Goal: Task Accomplishment & Management: Use online tool/utility

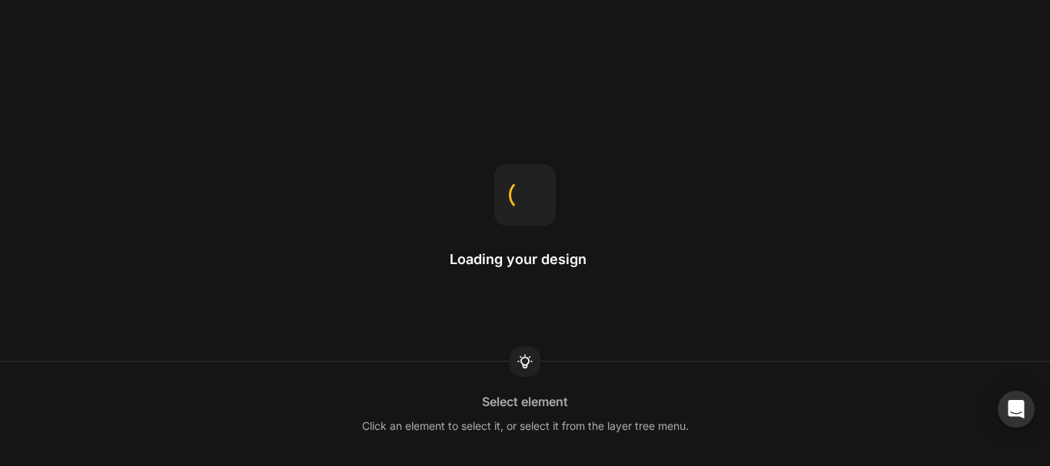
click at [708, 16] on div "Loading your design Select element Click an element to select it, or select it …" at bounding box center [525, 233] width 1050 height 466
click at [731, 48] on div "Loading your design Landing page This is the page a visitor can land on after c…" at bounding box center [525, 233] width 1050 height 466
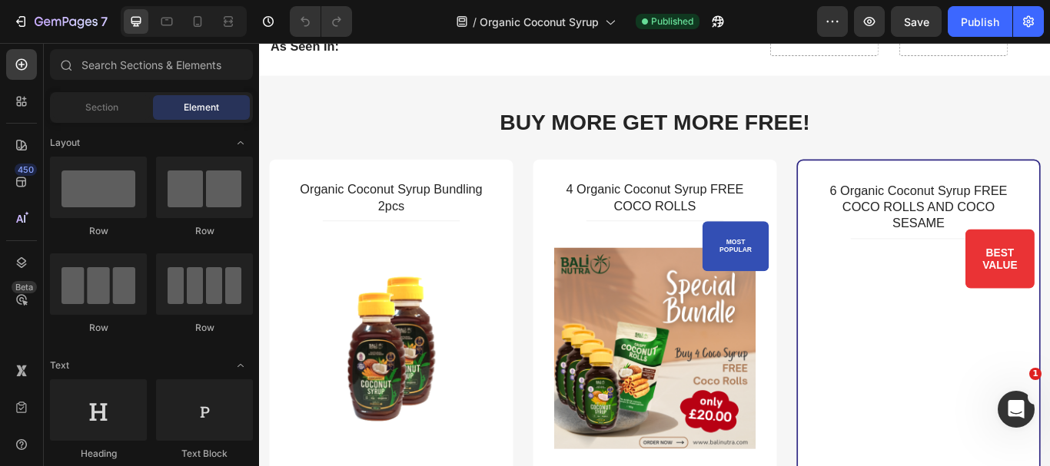
scroll to position [4150, 0]
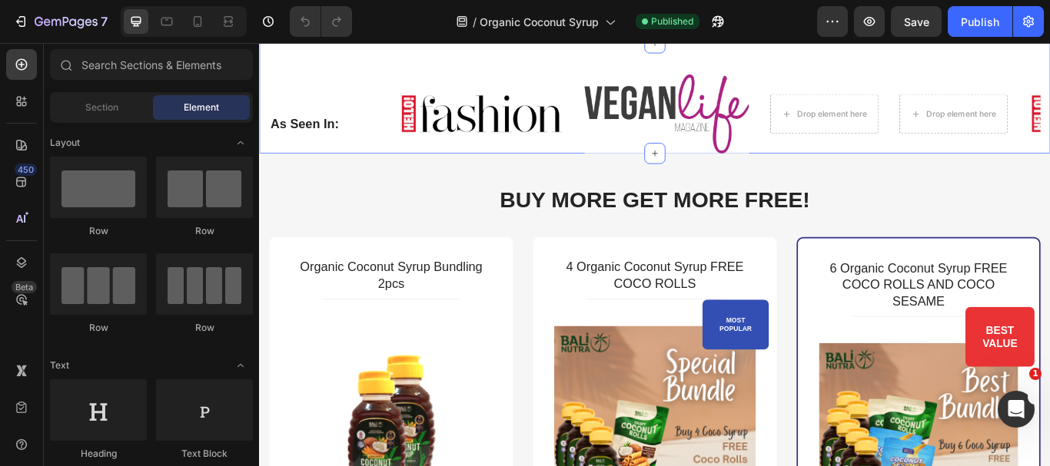
click at [401, 172] on div "as seen in: Heading Image Image Drop element here Drop element here Image Image…" at bounding box center [720, 107] width 922 height 129
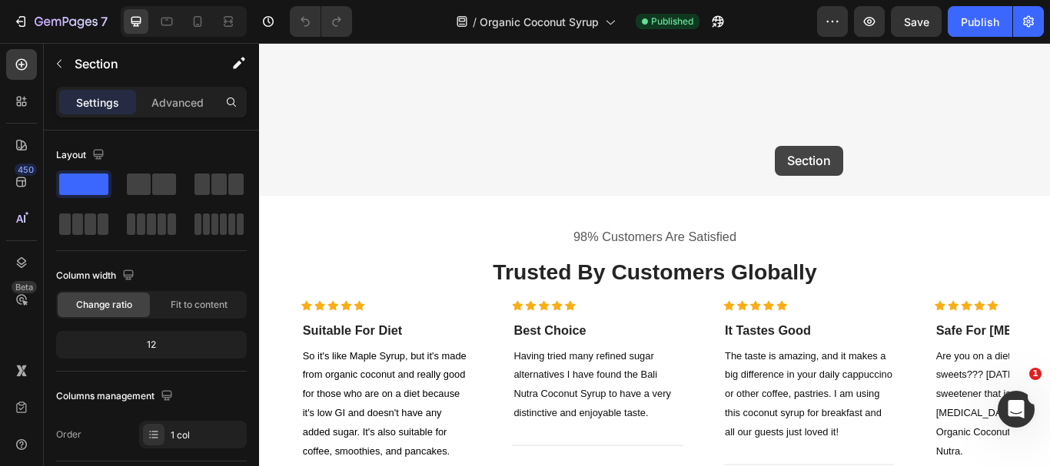
scroll to position [1779, 0]
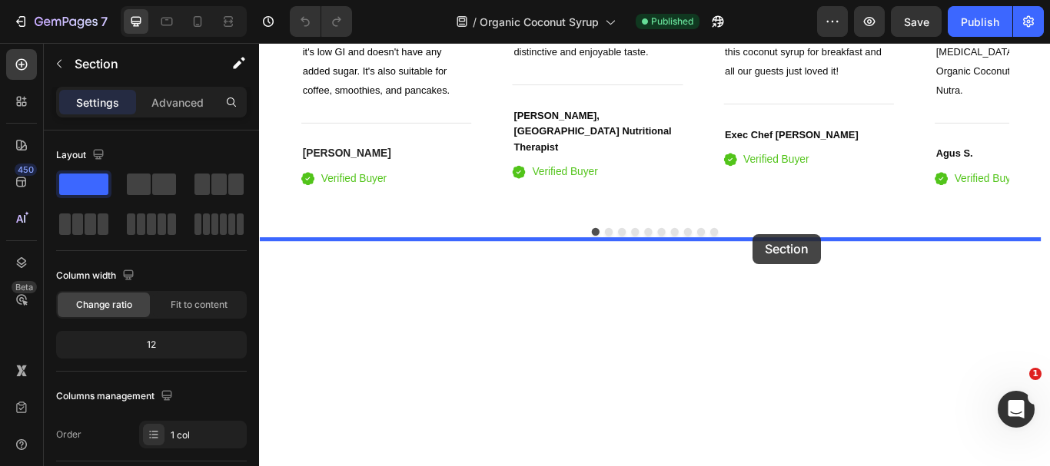
drag, startPoint x: 863, startPoint y: 174, endPoint x: 835, endPoint y: 266, distance: 95.8
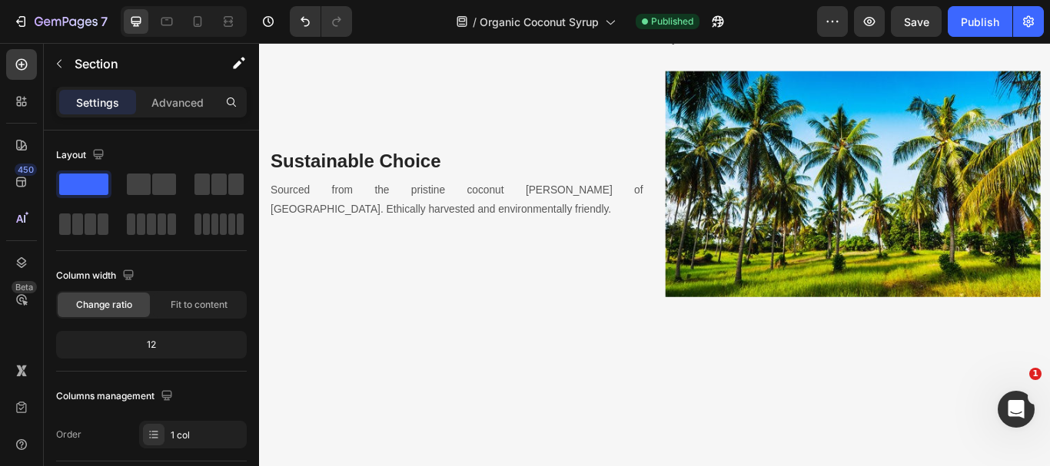
scroll to position [2075, 0]
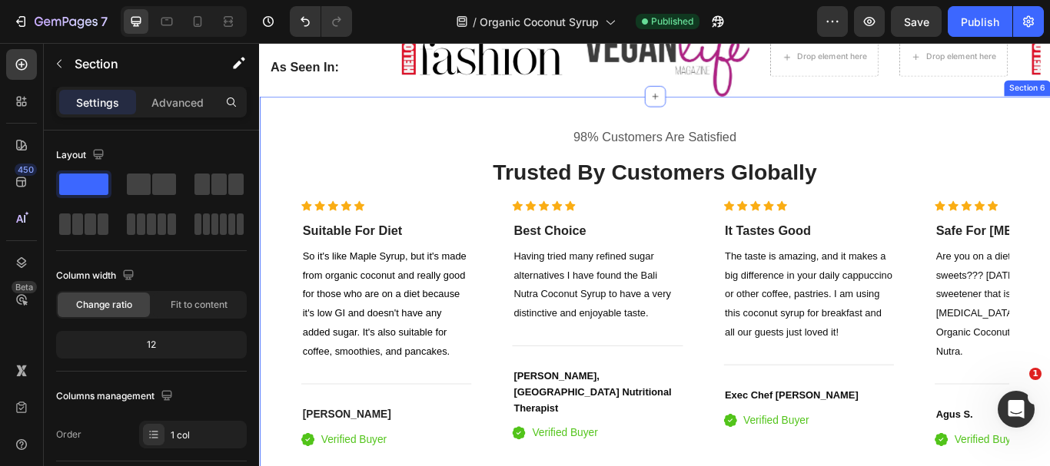
click at [521, 130] on div "98% Customers Are Satisfied Text block trusted by customers globally Heading Ic…" at bounding box center [720, 356] width 922 height 503
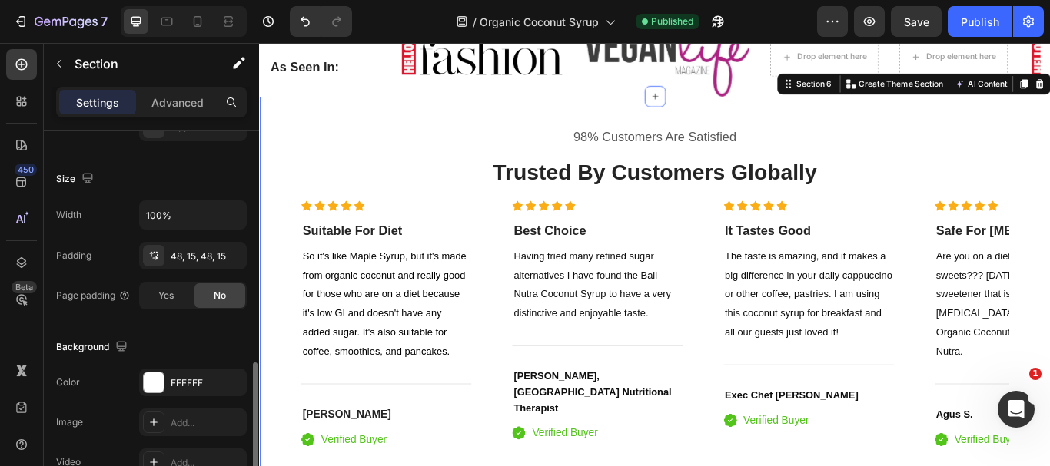
scroll to position [461, 0]
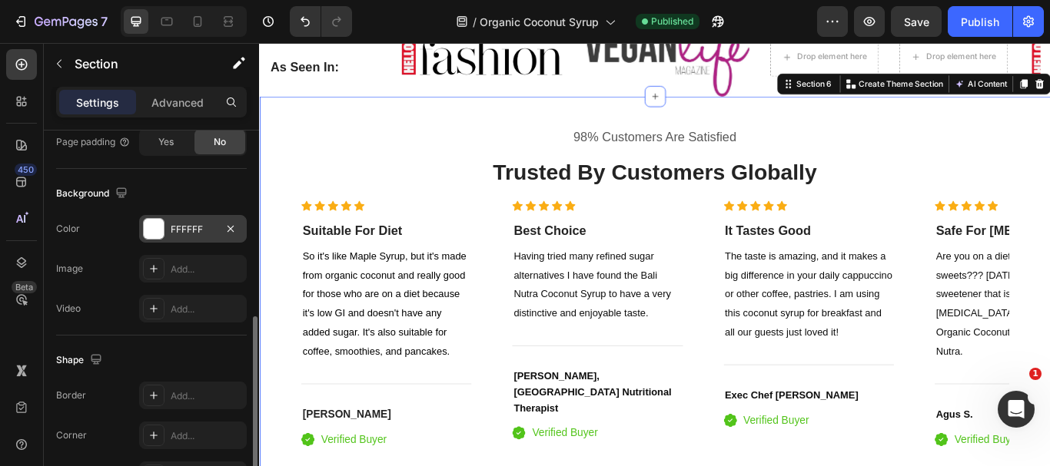
click at [200, 228] on div "FFFFFF" at bounding box center [193, 230] width 45 height 14
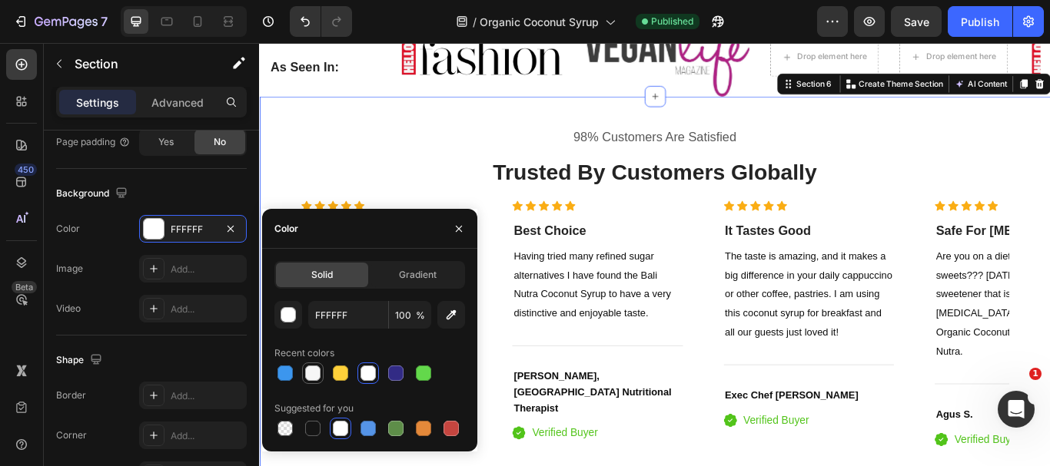
click at [309, 373] on div at bounding box center [312, 373] width 15 height 15
type input "F6F6F6"
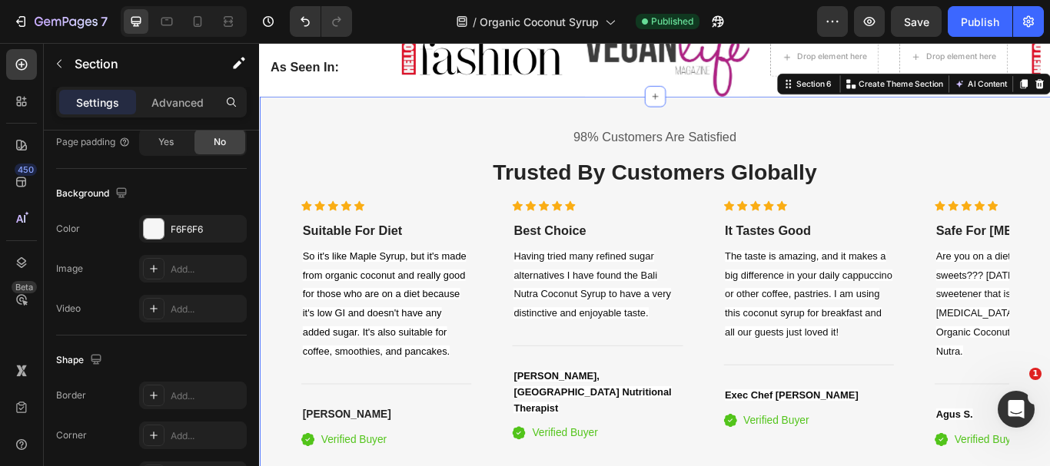
click at [480, 111] on div "98% Customers Are Satisfied Text block trusted by customers globally Heading Ic…" at bounding box center [720, 356] width 922 height 503
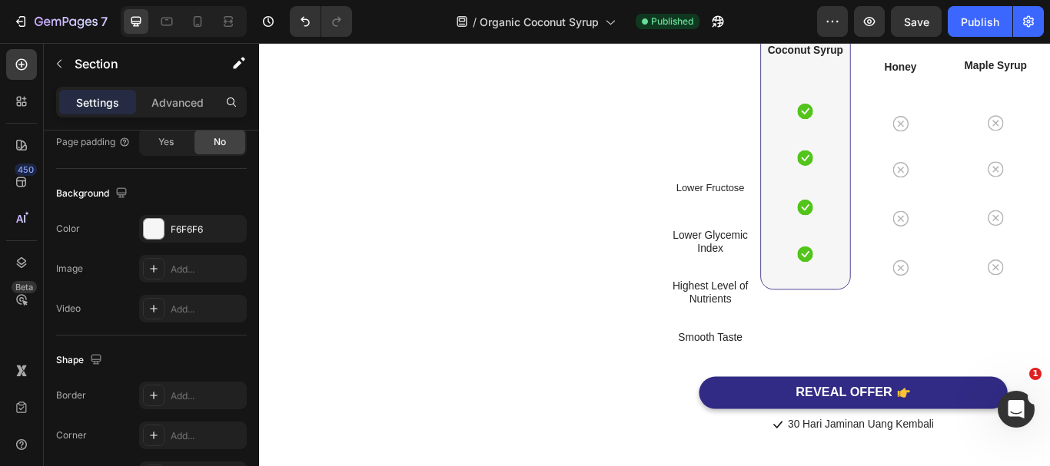
scroll to position [2920, 0]
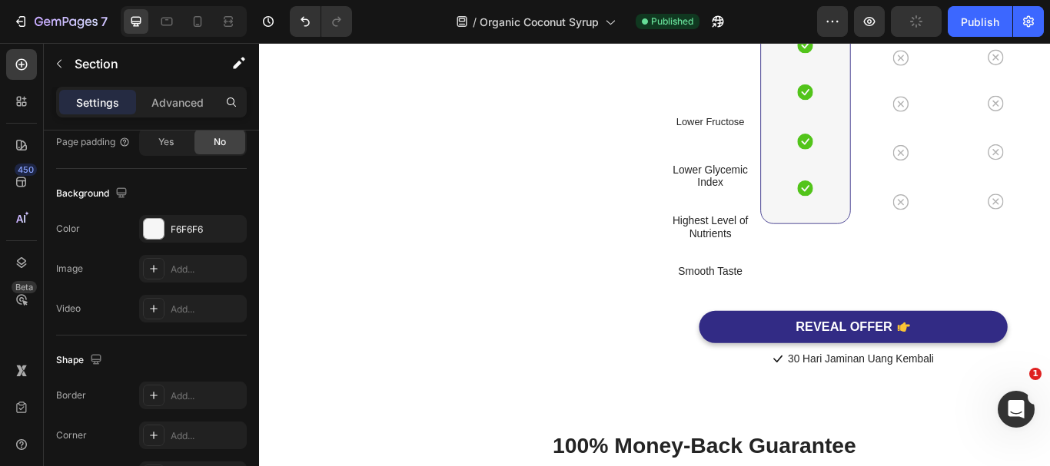
click at [686, 293] on div "why using coconut syrup is better? Heading Compared to other syrups Text block …" at bounding box center [720, 124] width 922 height 723
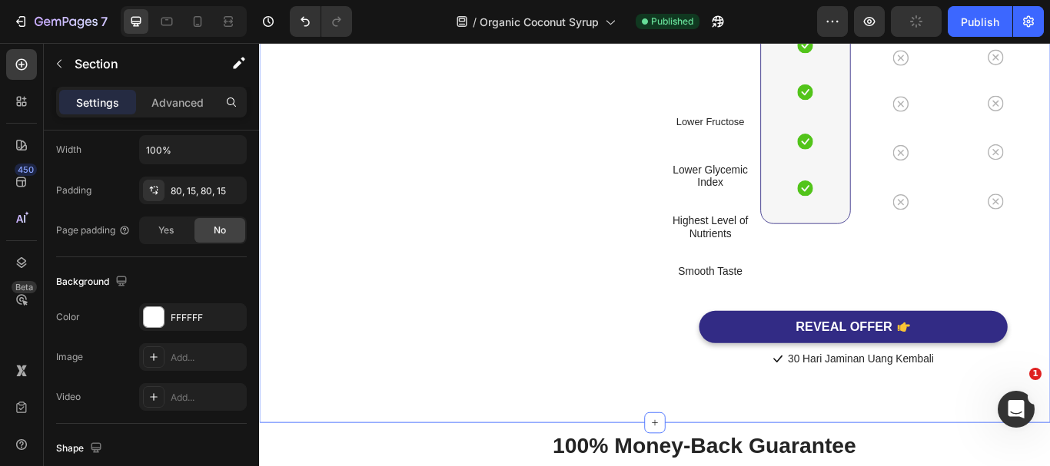
scroll to position [3151, 0]
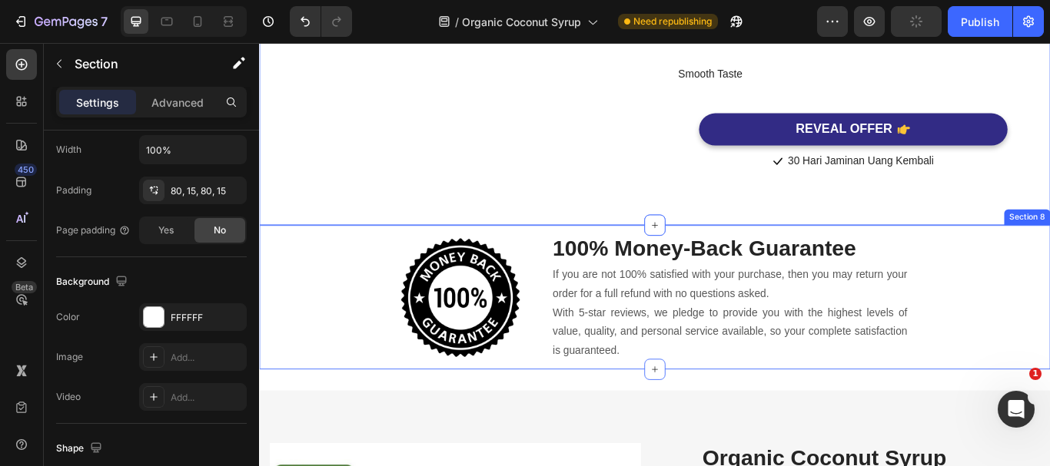
click at [350, 327] on div "Image 100% money-back guarantee Heading If you are not 100% satisfied with your…" at bounding box center [719, 340] width 899 height 168
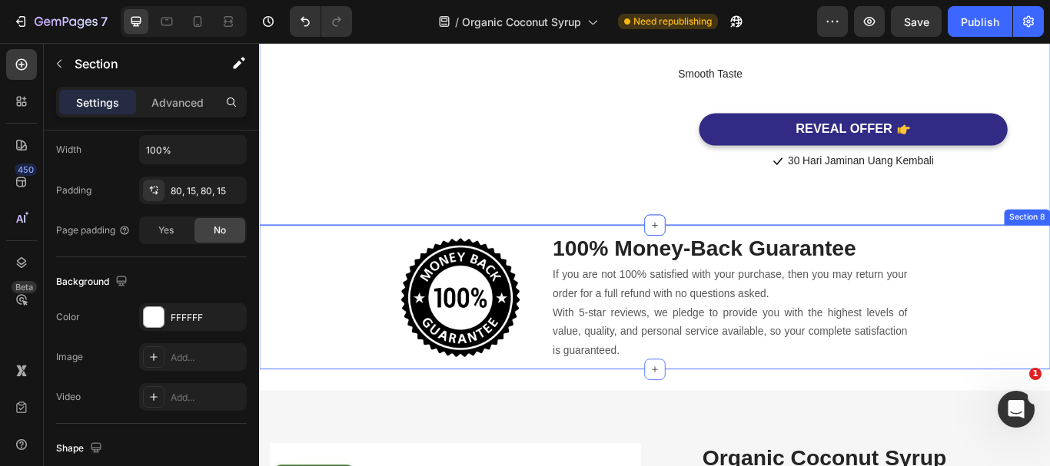
click at [353, 317] on div "Image 100% money-back guarantee Heading If you are not 100% satisfied with your…" at bounding box center [719, 340] width 899 height 168
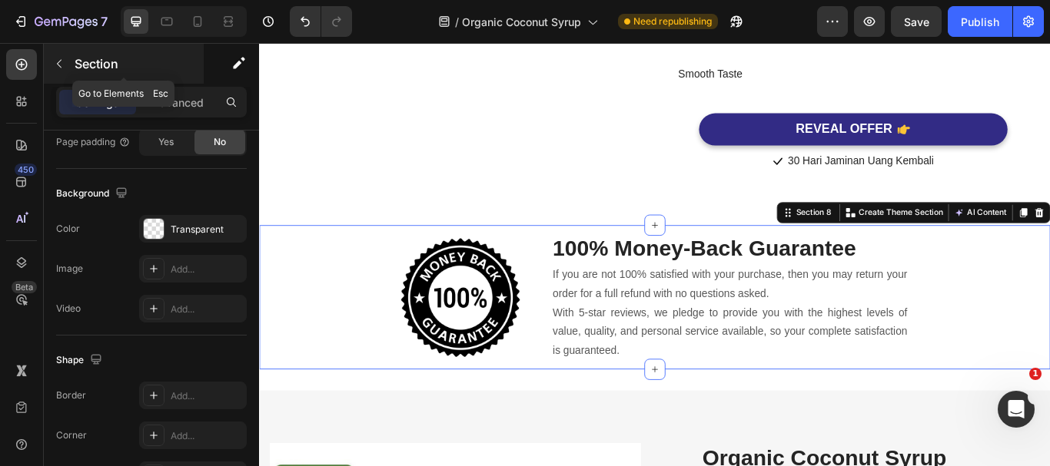
click at [64, 64] on icon "button" at bounding box center [59, 64] width 12 height 12
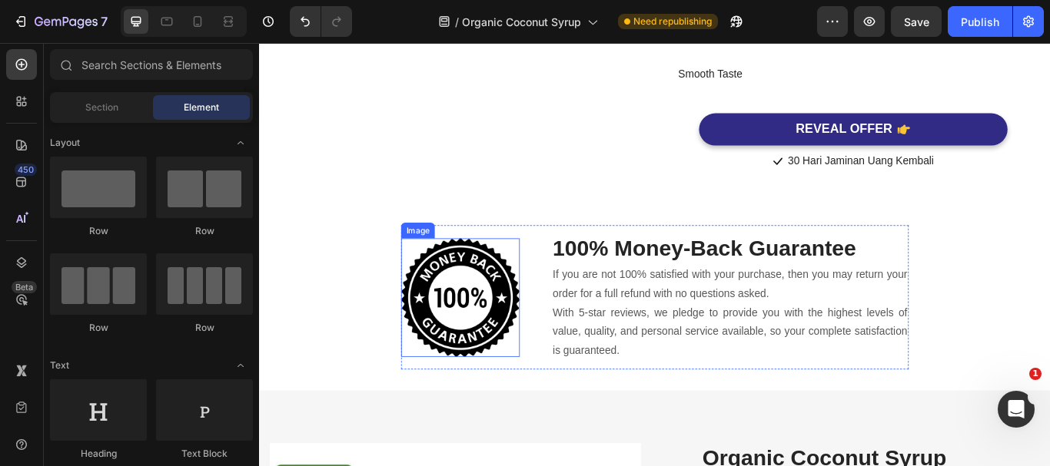
click at [424, 354] on img at bounding box center [493, 340] width 138 height 138
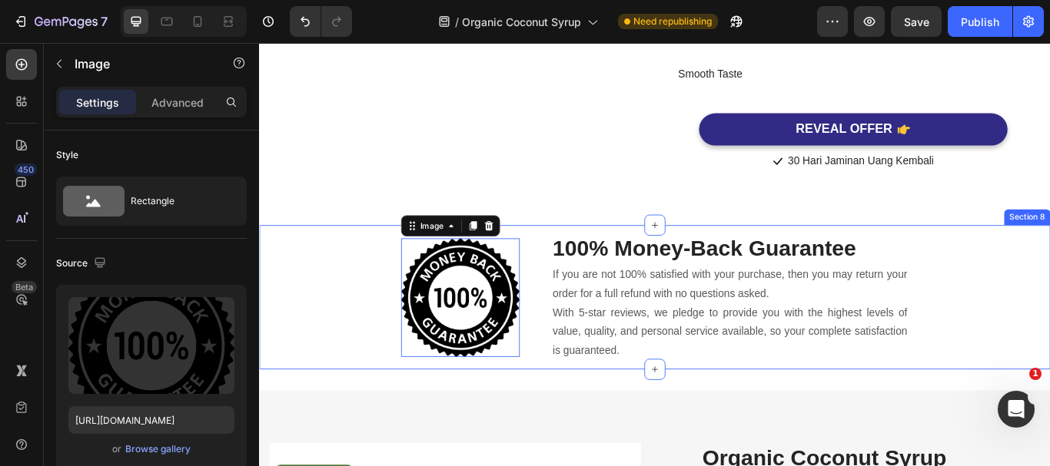
click at [341, 324] on div "Image 0 100% money-back guarantee Heading If you are not 100% satisfied with yo…" at bounding box center [719, 340] width 899 height 168
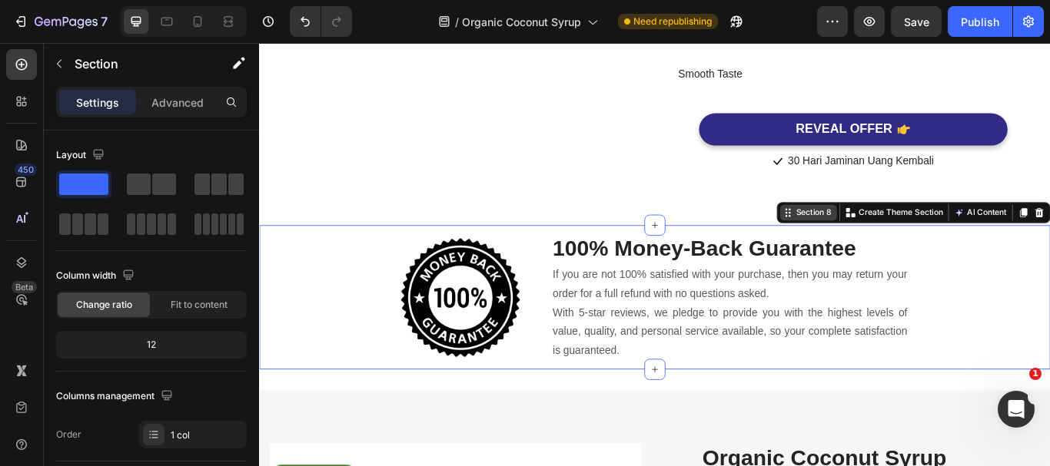
click at [894, 248] on div "Section 8" at bounding box center [905, 241] width 48 height 14
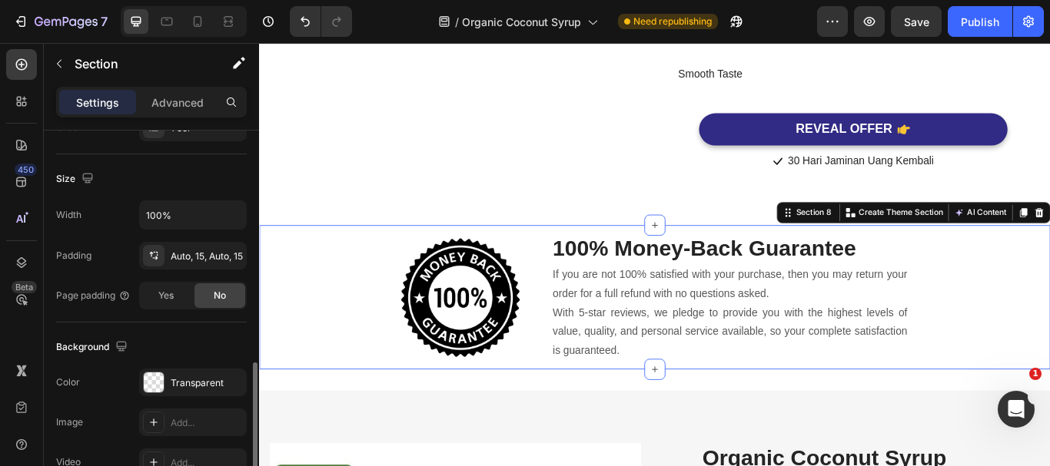
scroll to position [384, 0]
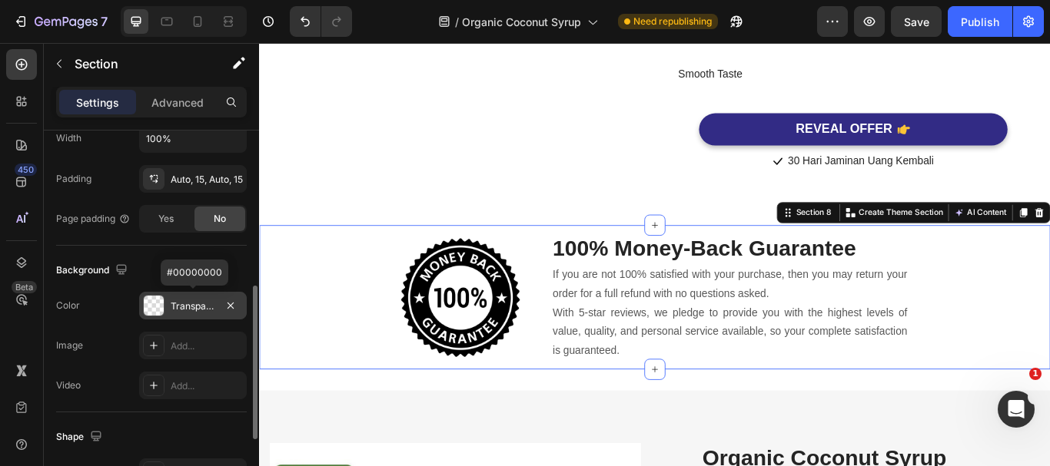
click at [187, 306] on div "Transparent" at bounding box center [193, 307] width 45 height 14
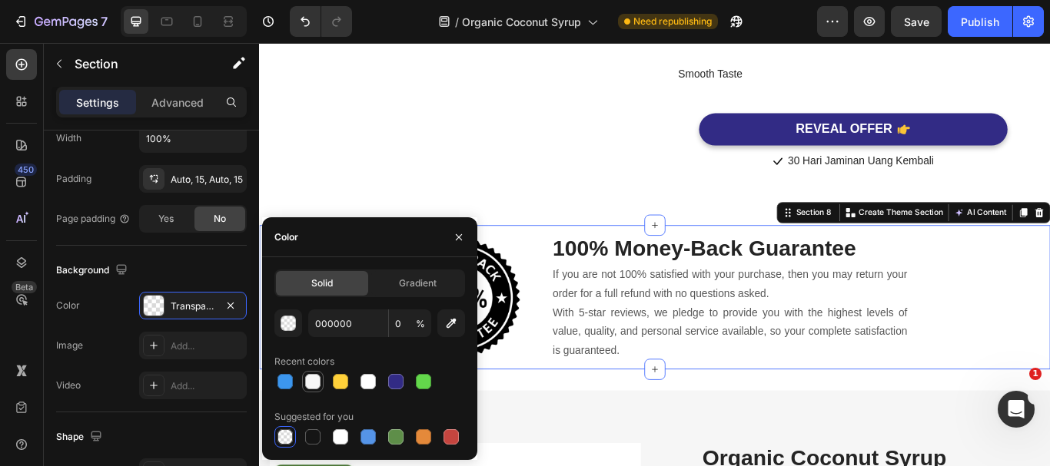
click at [309, 387] on div at bounding box center [312, 381] width 15 height 15
type input "F6F6F6"
type input "100"
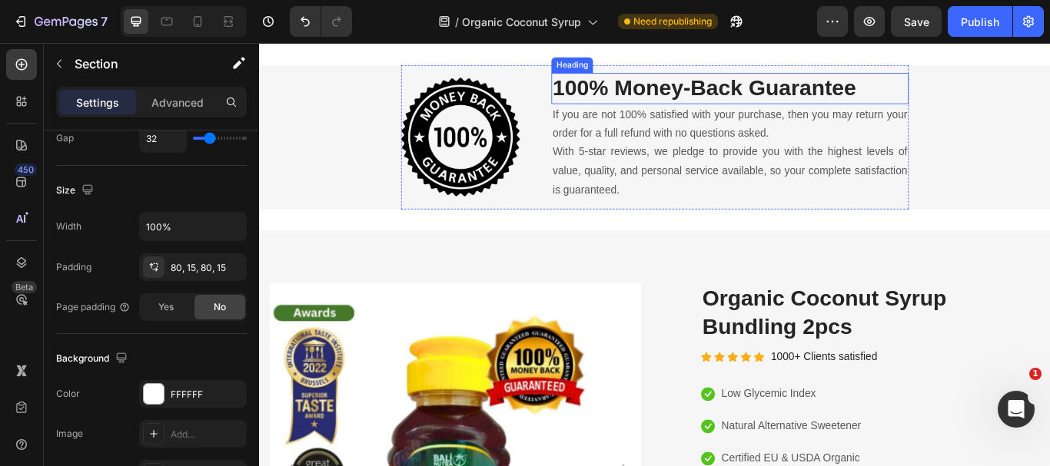
scroll to position [3535, 0]
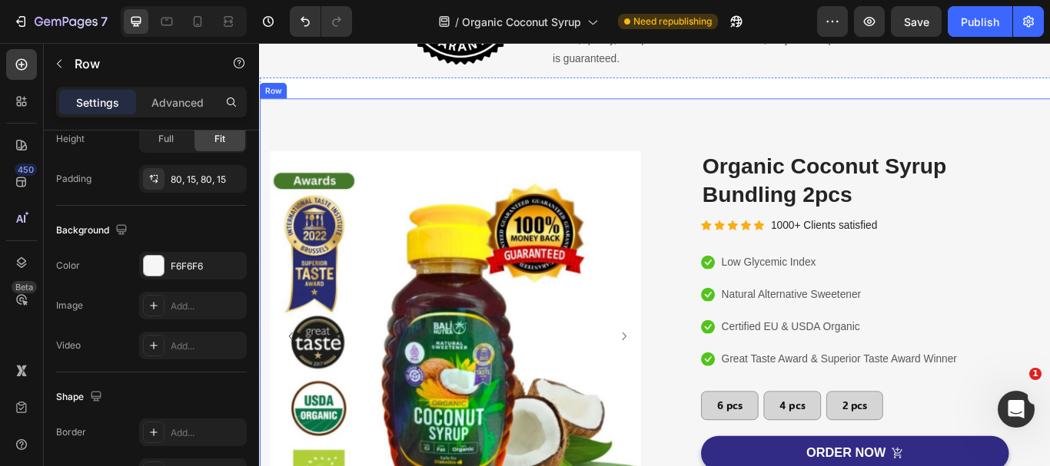
click at [746, 280] on div "Image Image Image Carousel Image Organic Coconut Syrup 350g Bundling 2pcs Text …" at bounding box center [720, 435] width 922 height 655
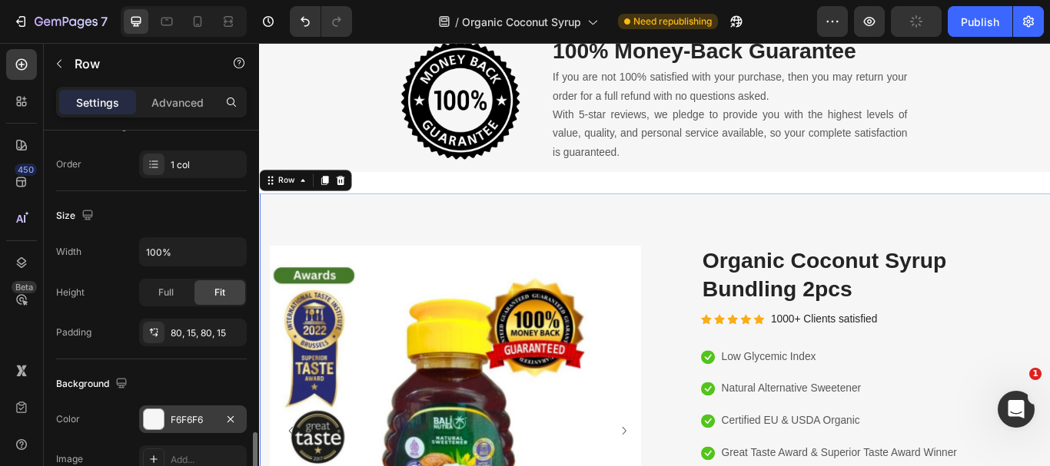
scroll to position [384, 0]
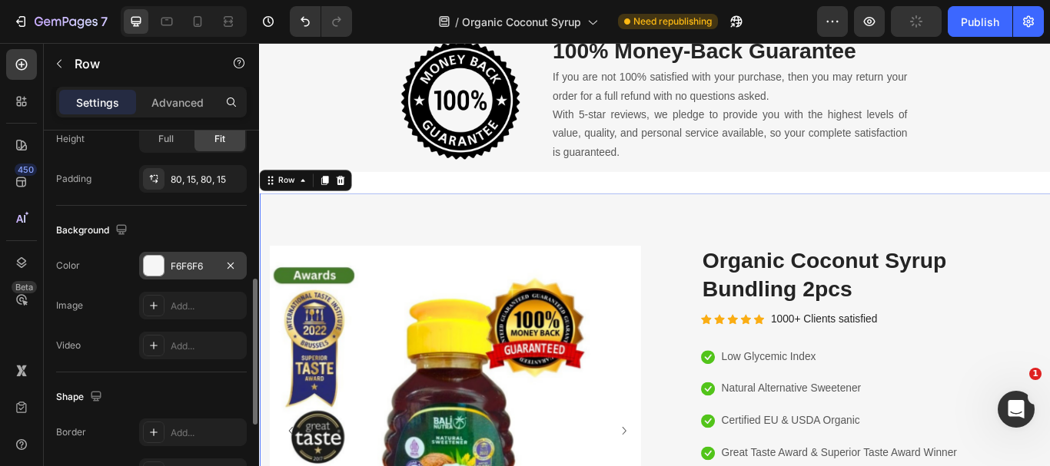
click at [188, 269] on div "F6F6F6" at bounding box center [193, 267] width 45 height 14
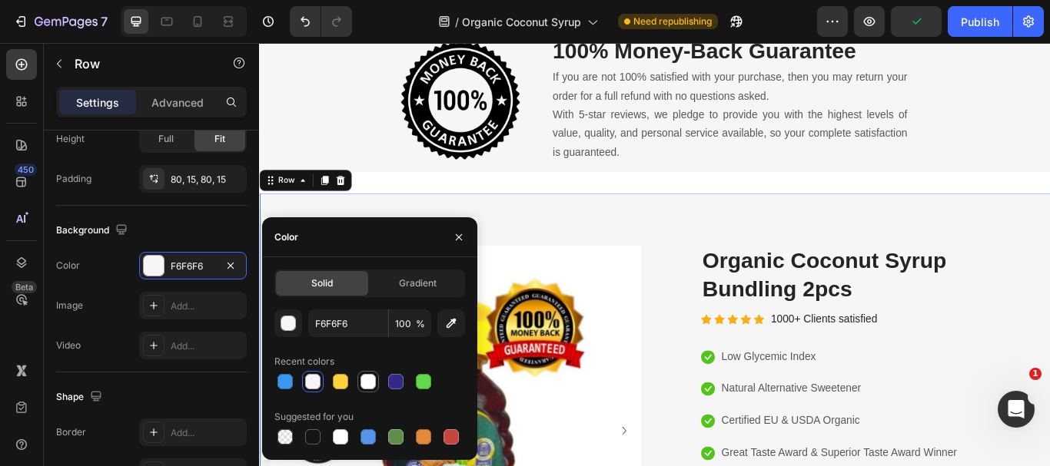
drag, startPoint x: 364, startPoint y: 379, endPoint x: 411, endPoint y: 201, distance: 184.3
click at [364, 379] on div at bounding box center [367, 381] width 15 height 15
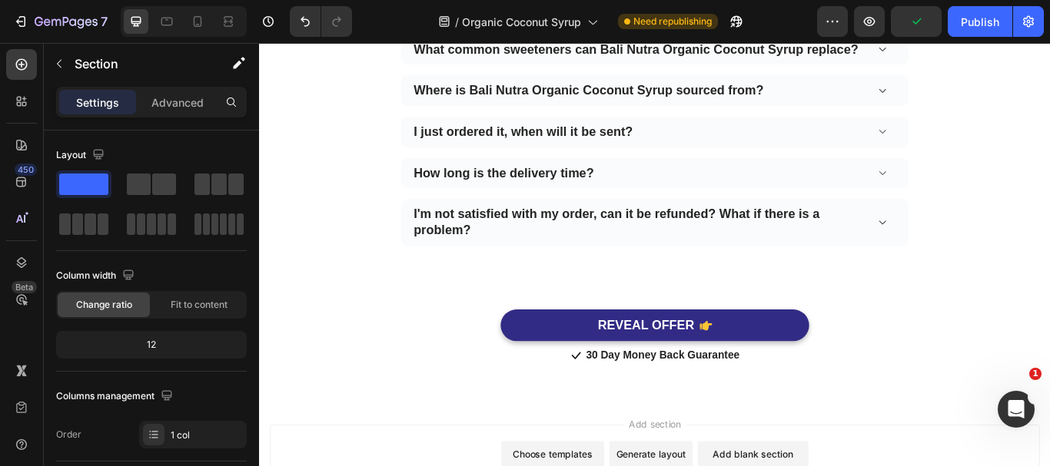
scroll to position [5676, 0]
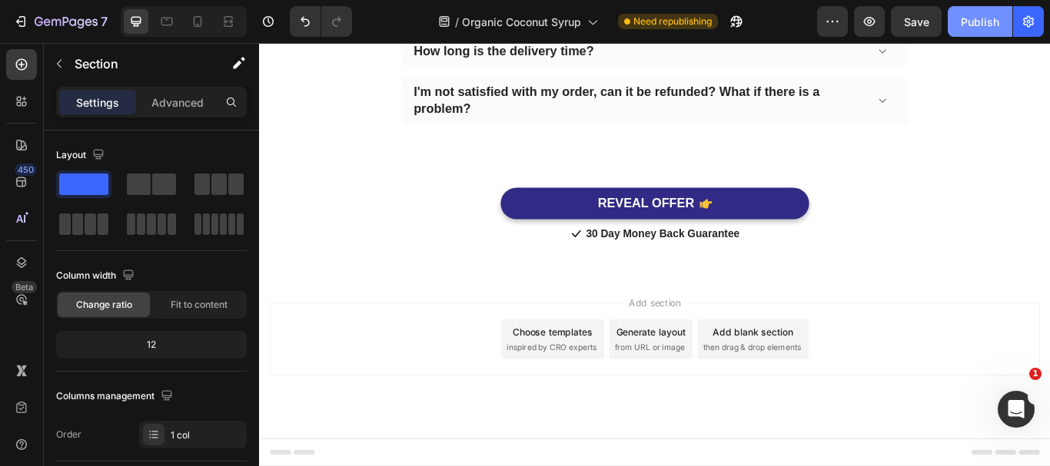
click at [956, 28] on button "Publish" at bounding box center [980, 21] width 65 height 31
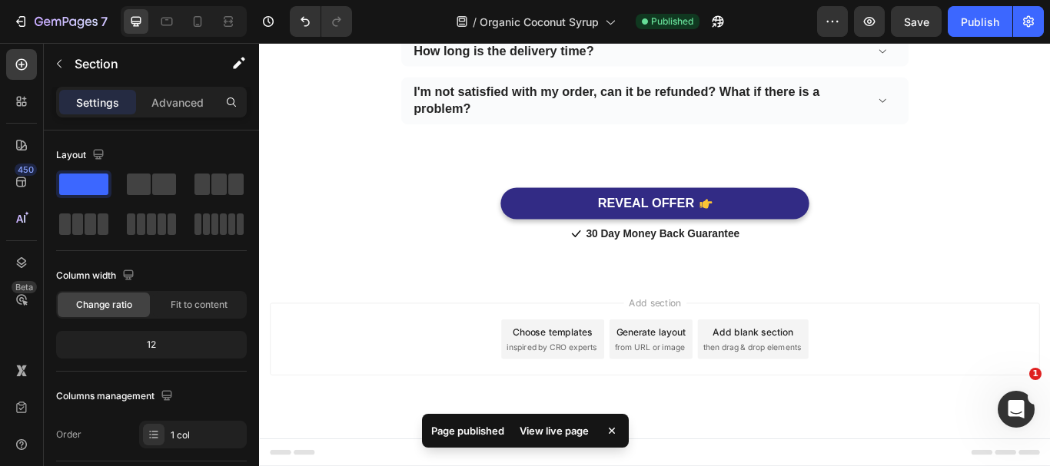
click at [552, 435] on div "View live page" at bounding box center [554, 431] width 88 height 22
